Goal: Information Seeking & Learning: Understand process/instructions

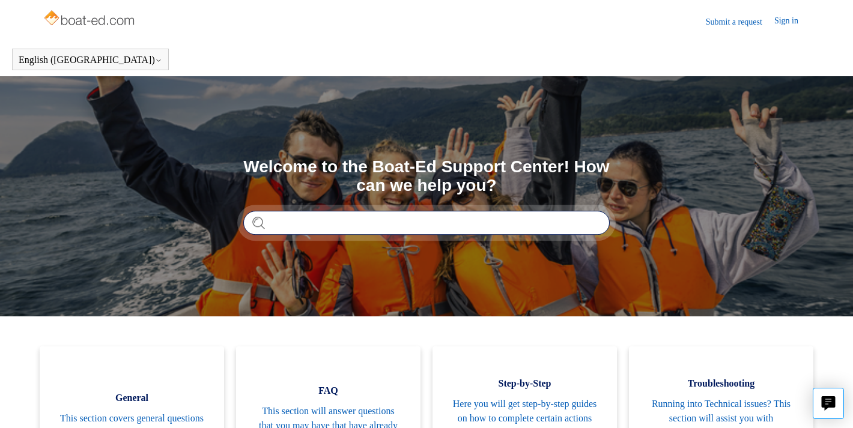
click at [325, 223] on input "Search" at bounding box center [426, 223] width 366 height 24
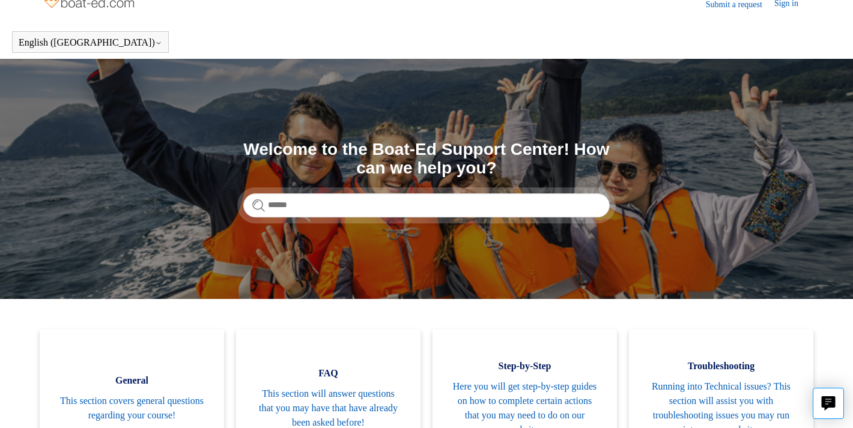
scroll to position [22, 0]
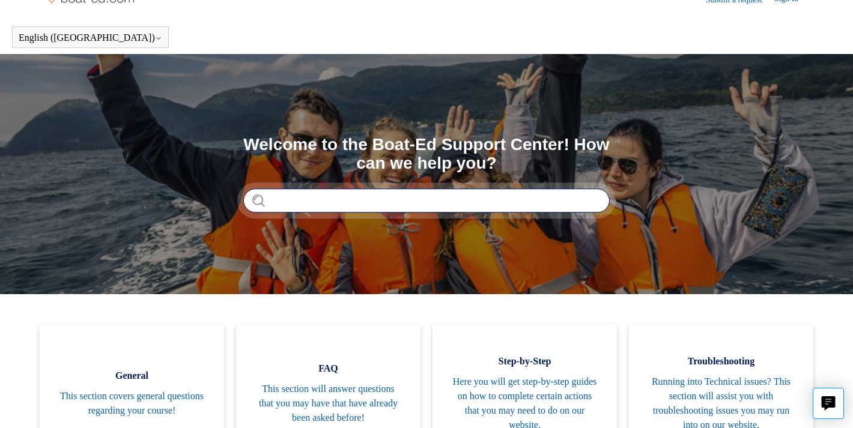
click at [277, 193] on input "Search" at bounding box center [426, 201] width 366 height 24
type input "**********"
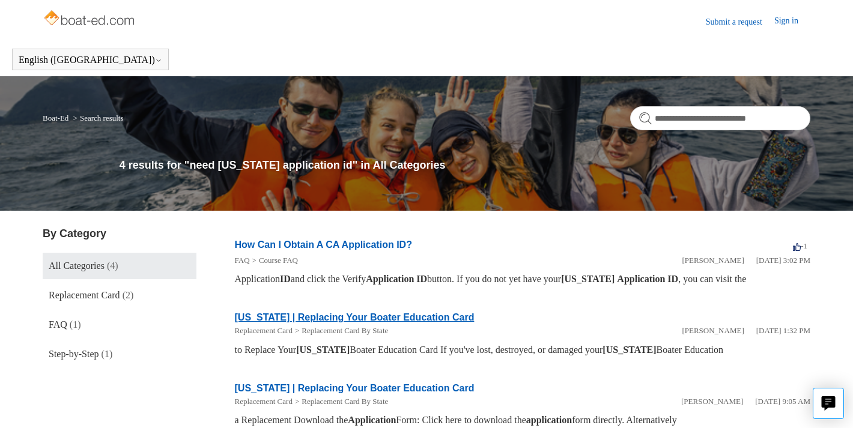
click at [294, 317] on link "[US_STATE] | Replacing Your Boater Education Card" at bounding box center [355, 317] width 240 height 10
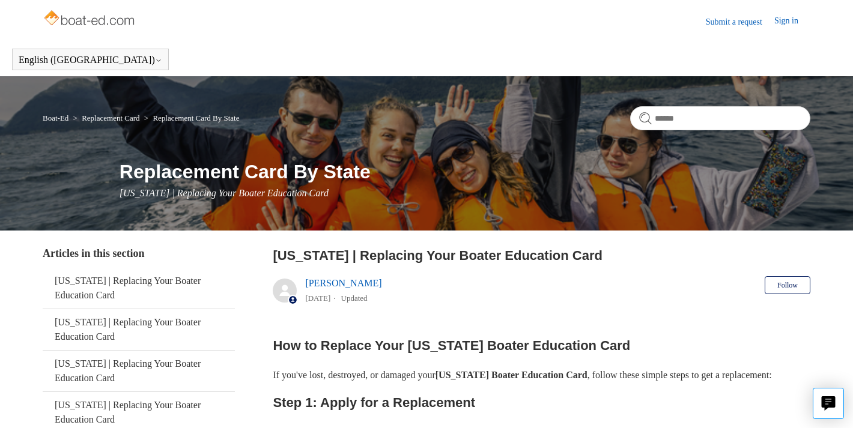
click at [62, 119] on link "Boat-Ed" at bounding box center [56, 117] width 26 height 9
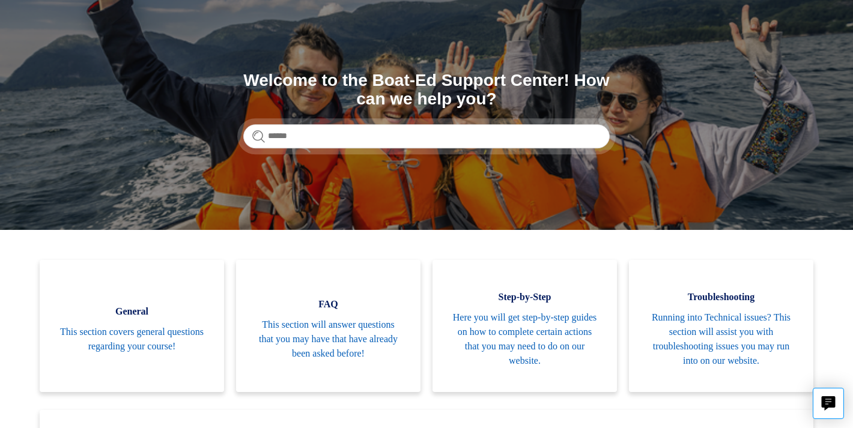
scroll to position [89, 0]
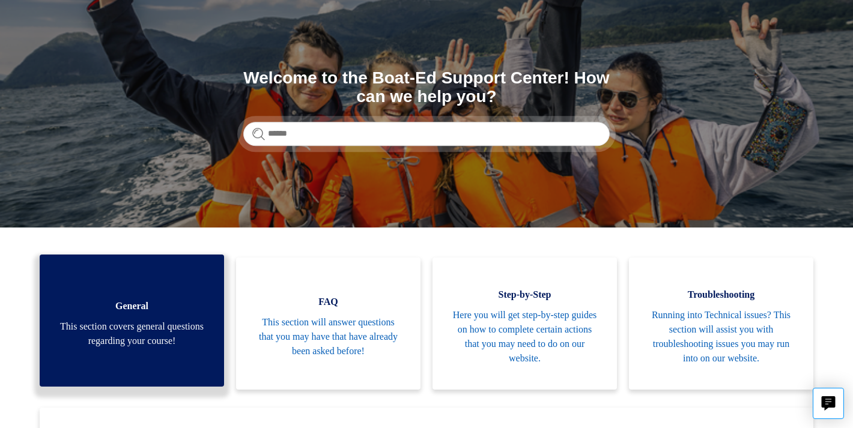
click at [165, 321] on span "This section covers general questions regarding your course!" at bounding box center [132, 333] width 148 height 29
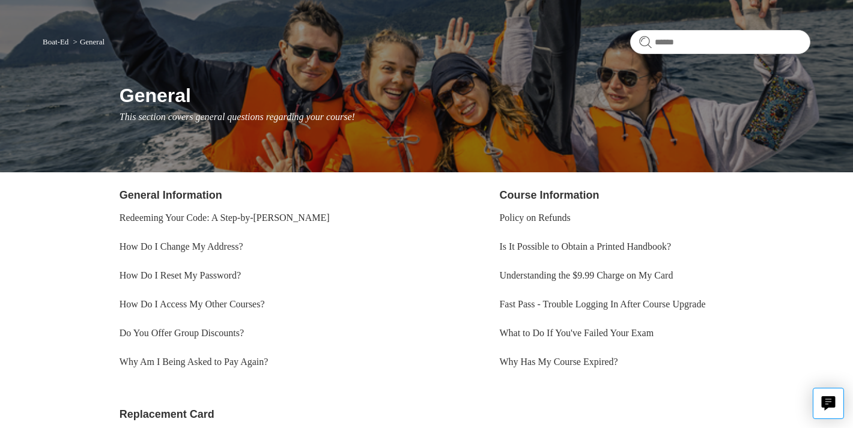
scroll to position [78, 0]
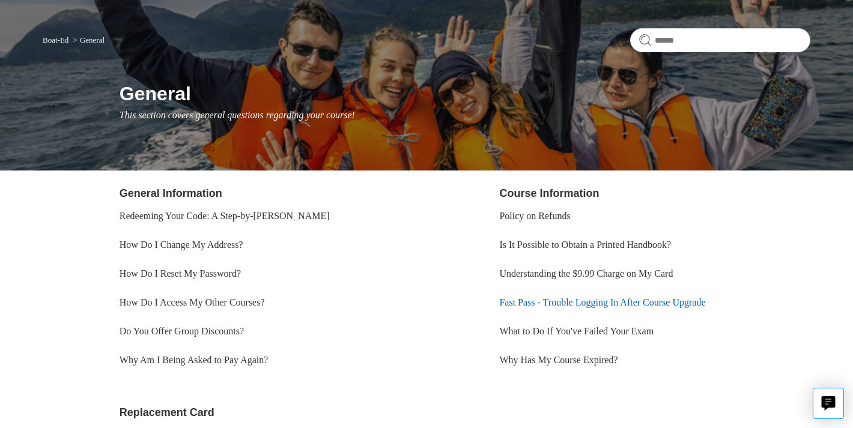
click at [612, 303] on link "Fast Pass - Trouble Logging In After Course Upgrade" at bounding box center [602, 302] width 206 height 10
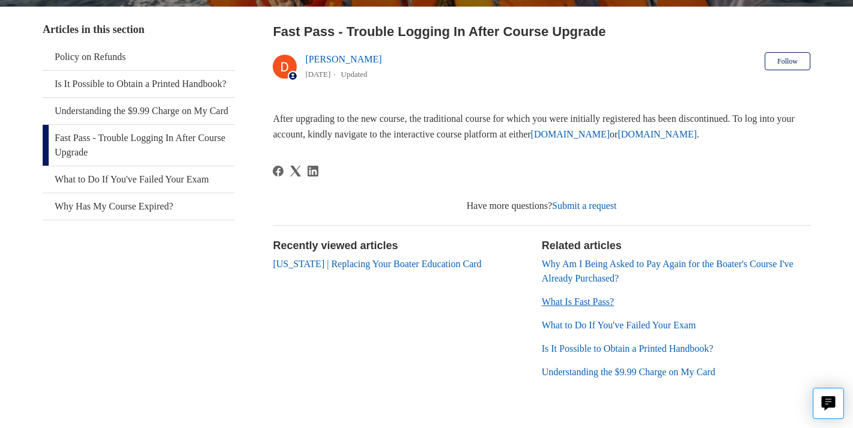
scroll to position [224, 0]
click at [116, 166] on link "Fast Pass - Trouble Logging In After Course Upgrade" at bounding box center [139, 145] width 192 height 41
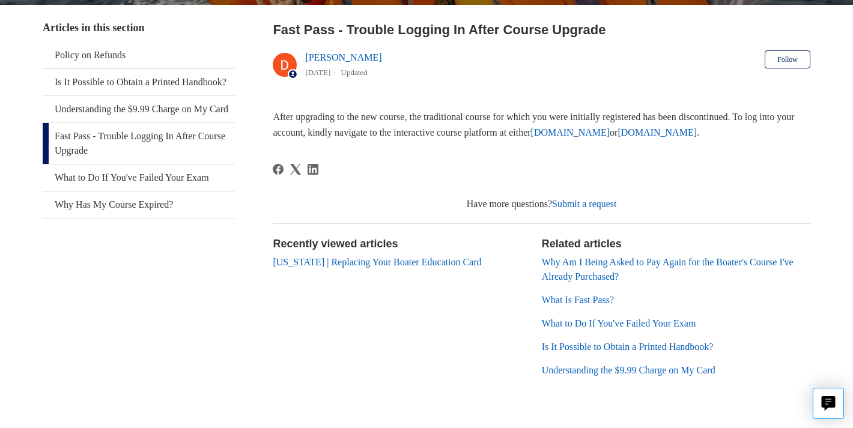
scroll to position [225, 0]
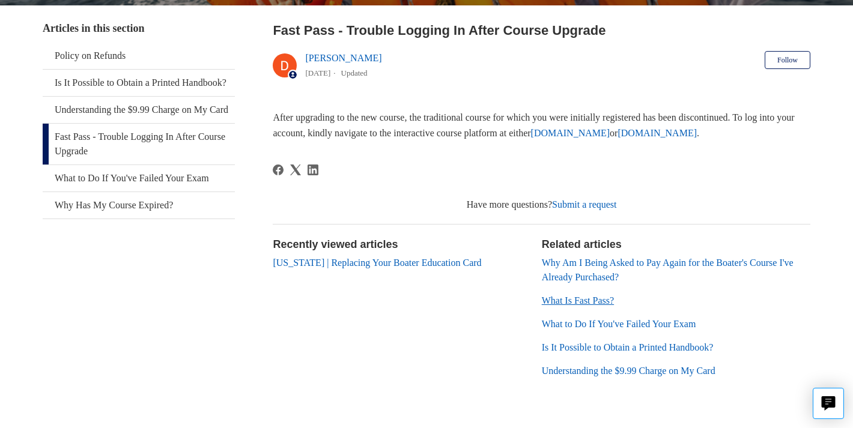
click at [584, 300] on link "What Is Fast Pass?" at bounding box center [578, 300] width 72 height 10
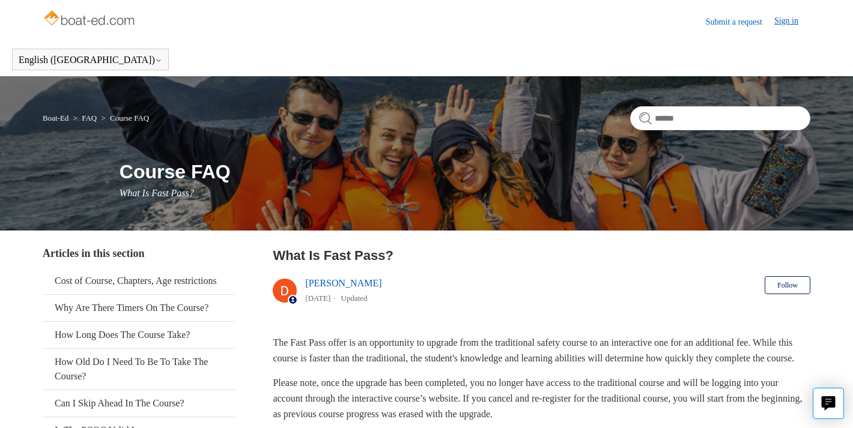
click at [793, 21] on link "Sign in" at bounding box center [792, 21] width 36 height 14
